Goal: Task Accomplishment & Management: Manage account settings

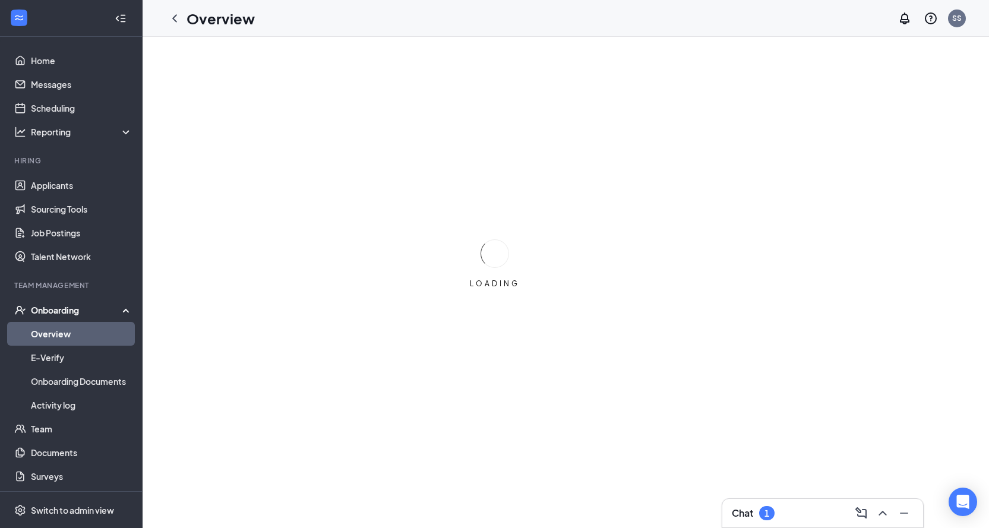
click at [61, 308] on div "Onboarding" at bounding box center [76, 310] width 91 height 12
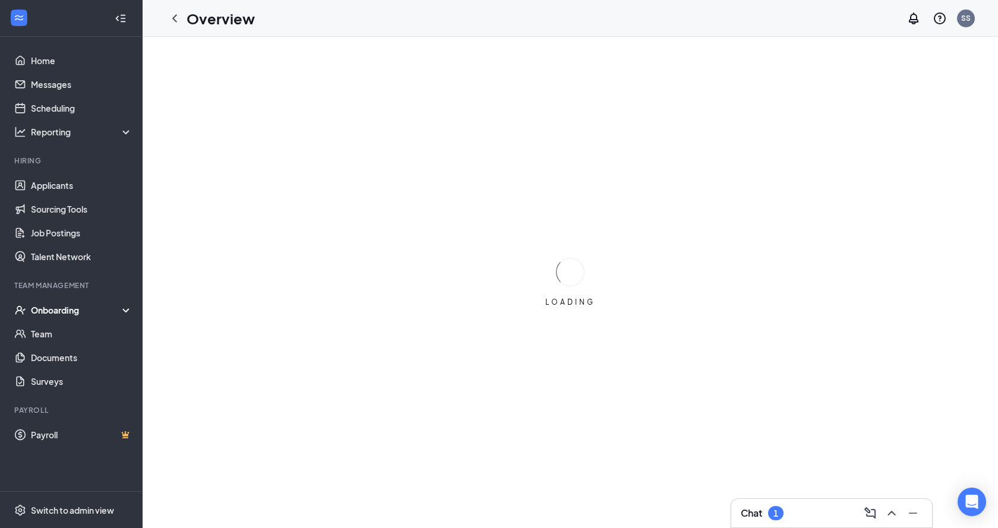
click at [53, 311] on div "Onboarding" at bounding box center [76, 310] width 91 height 12
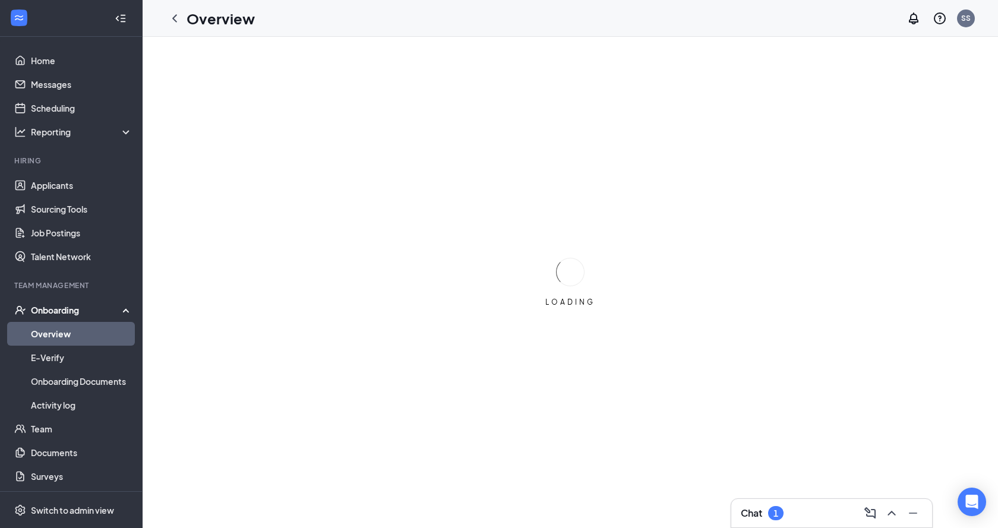
click at [56, 334] on link "Overview" at bounding box center [82, 334] width 102 height 24
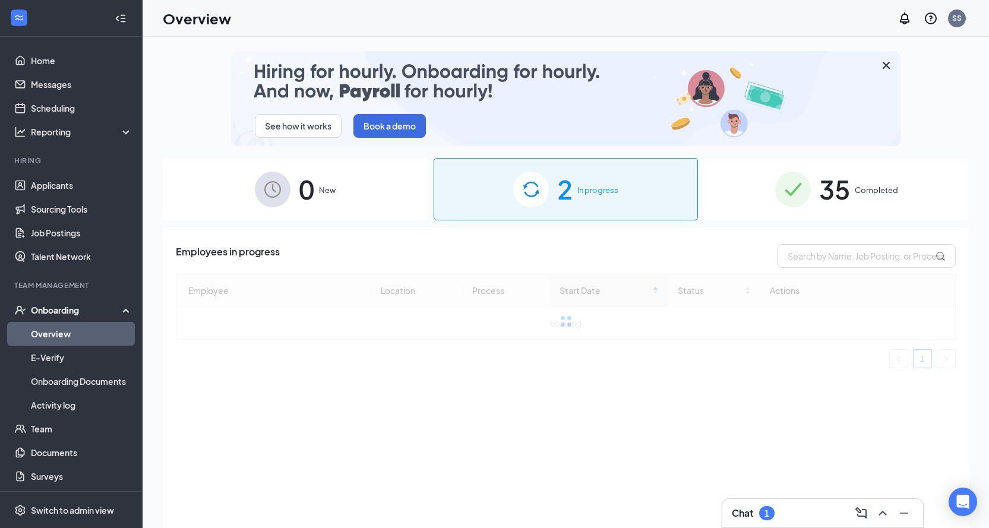
click at [574, 210] on div "2 In progress" at bounding box center [565, 189] width 265 height 62
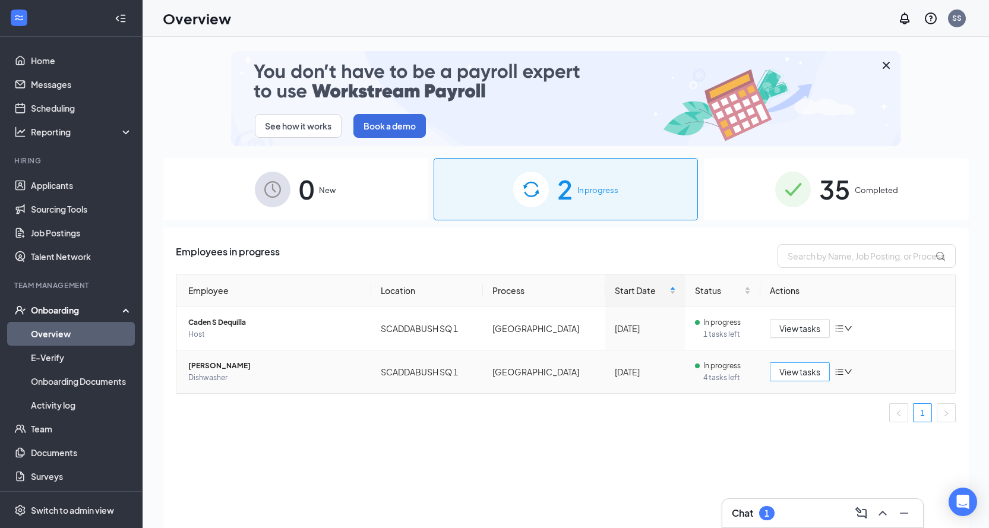
click at [807, 376] on span "View tasks" at bounding box center [799, 371] width 41 height 13
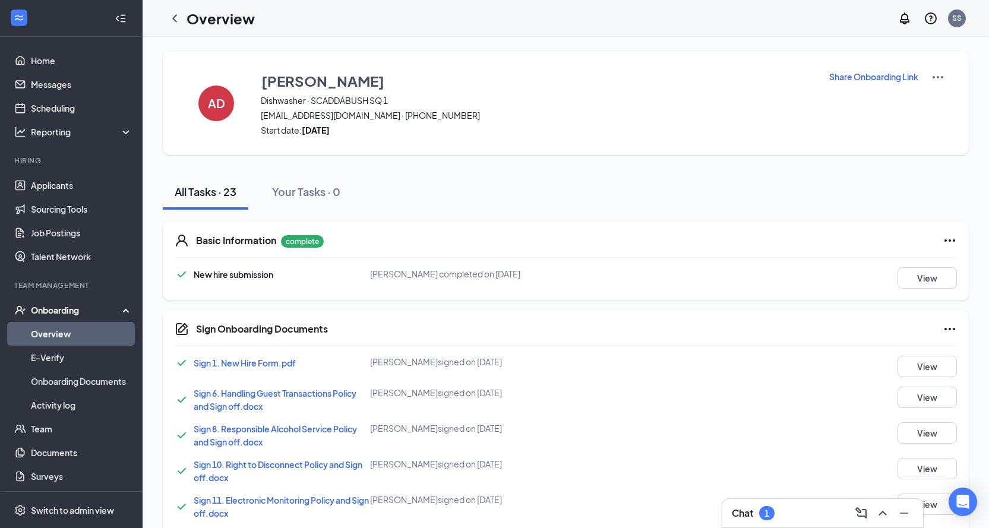
scroll to position [59, 0]
